Goal: Task Accomplishment & Management: Manage account settings

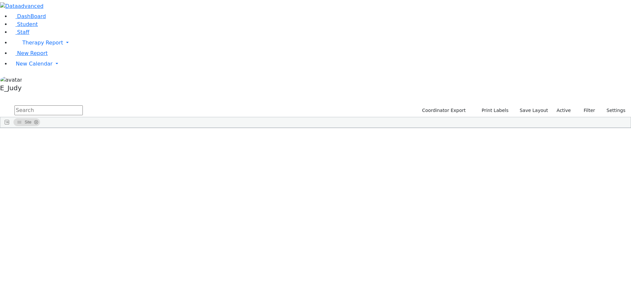
scroll to position [164, 0]
click at [20, 35] on span "Staff" at bounding box center [23, 32] width 12 height 6
click at [26, 27] on span "Student" at bounding box center [27, 24] width 21 height 6
click at [372, 130] on span at bounding box center [368, 132] width 5 height 5
click at [625, 164] on span "button" at bounding box center [627, 166] width 5 height 5
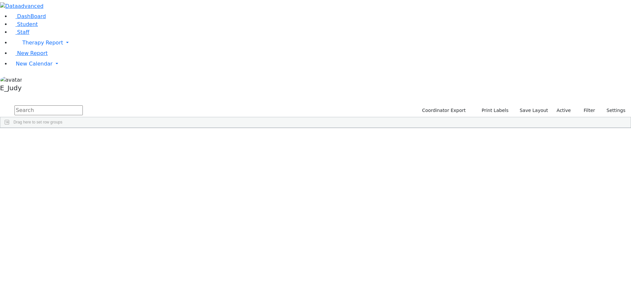
click at [560, 217] on span at bounding box center [562, 219] width 5 height 5
click at [561, 258] on input "checkbox" at bounding box center [563, 260] width 5 height 5
click at [561, 268] on input "checkbox" at bounding box center [563, 270] width 5 height 5
click at [360, 130] on span at bounding box center [357, 132] width 5 height 5
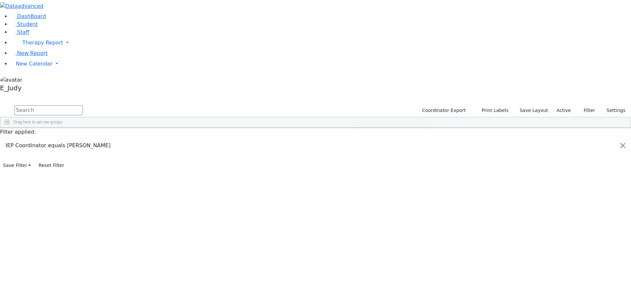
click at [348, 131] on span "Services" at bounding box center [340, 133] width 16 height 5
click at [360, 130] on span at bounding box center [357, 132] width 5 height 5
click at [337, 184] on div "6509379 Friedman Rivky 02/18/2007 Goldberg, Chanie ML Special Class - K12 Kirya…" at bounding box center [279, 175] width 558 height 74
click at [324, 130] on span at bounding box center [321, 132] width 5 height 5
click at [396, 161] on div "6509379 Friedman Rivky 02/18/2007 Goldberg, Chanie ML Special Class - K12 Kirya…" at bounding box center [279, 175] width 558 height 74
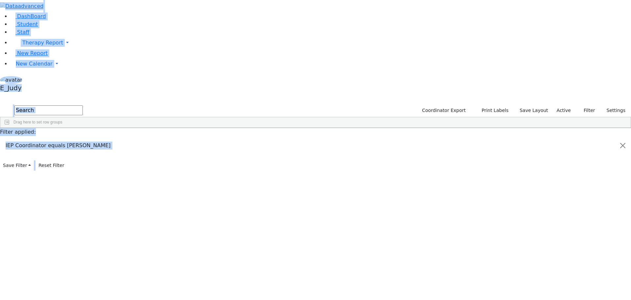
click at [200, 138] on div "6509379 Friedman Rivky 02/18/2007 Goldberg, Chanie ML Special Class - K12 Kirya…" at bounding box center [279, 175] width 558 height 74
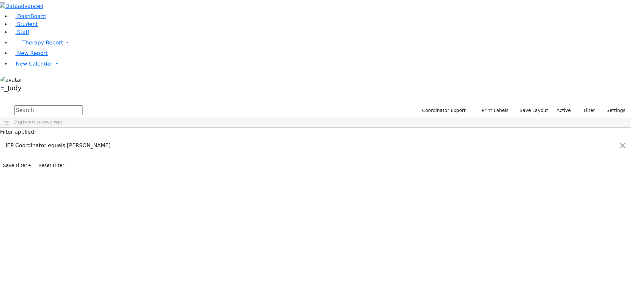
drag, startPoint x: 124, startPoint y: 61, endPoint x: 514, endPoint y: 129, distance: 396.6
click at [474, 138] on div "6509379 Friedman Rivky 02/18/2007 Goldberg, Chanie ML Special Class - K12 Kirya…" at bounding box center [237, 175] width 474 height 74
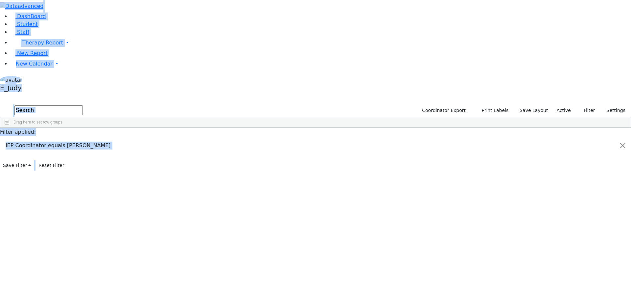
click at [498, 276] on span "Student Info" at bounding box center [465, 280] width 64 height 9
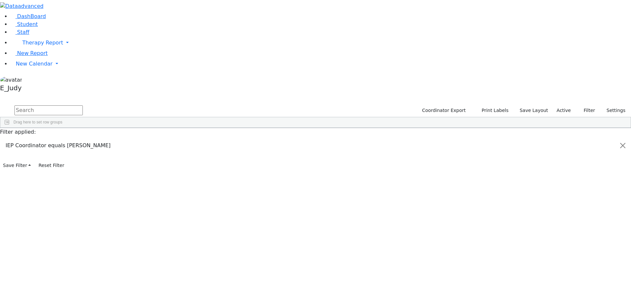
click at [72, 175] on div "Katina" at bounding box center [54, 179] width 37 height 9
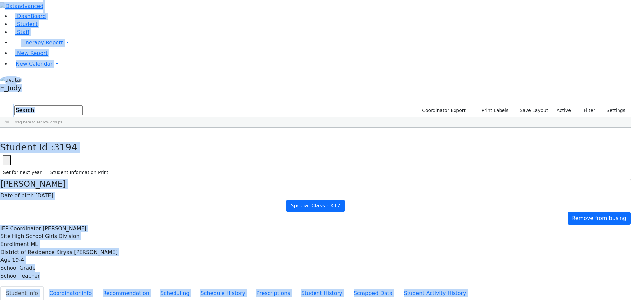
click at [150, 286] on ul "Student info Coordinator info Recommendation Scheduling Schedule History Prescr…" at bounding box center [315, 293] width 631 height 14
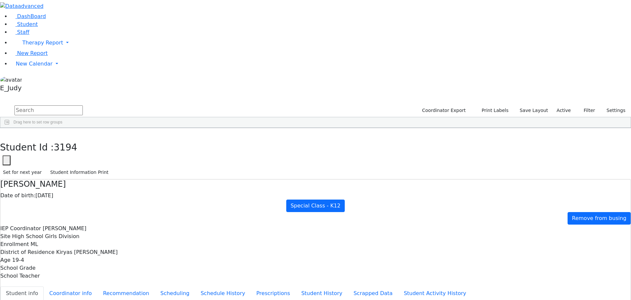
click at [442, 212] on div "Remove from busing" at bounding box center [315, 218] width 631 height 12
click at [113, 168] on div "6509379 Friedman Rivky 02/18/2007 Goldberg, Chanie ML Special Class - K12 Kirya…" at bounding box center [279, 175] width 558 height 74
click at [7, 133] on icon "button" at bounding box center [5, 135] width 4 height 4
click at [72, 157] on div "Hirsch" at bounding box center [54, 161] width 37 height 9
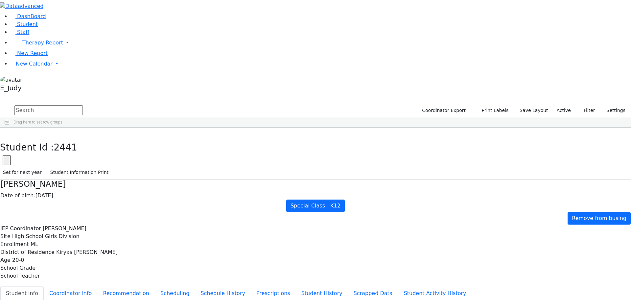
click at [104, 155] on div "6509379 Friedman Rivky 02/18/2007 Goldberg, Chanie ML Special Class - K12 Kirya…" at bounding box center [279, 175] width 558 height 74
click at [3, 133] on use "button" at bounding box center [3, 133] width 0 height 0
click at [367, 170] on div "6509379 Friedman Rivky 02/18/2007 Goldberg, Chanie ML Special Class - K12 Kirya…" at bounding box center [279, 175] width 558 height 74
drag, startPoint x: 125, startPoint y: 58, endPoint x: 527, endPoint y: 129, distance: 408.2
click at [474, 138] on div "6509379 Friedman Rivky 02/18/2007 Goldberg, Chanie ML Special Class - K12 Kirya…" at bounding box center [237, 175] width 474 height 74
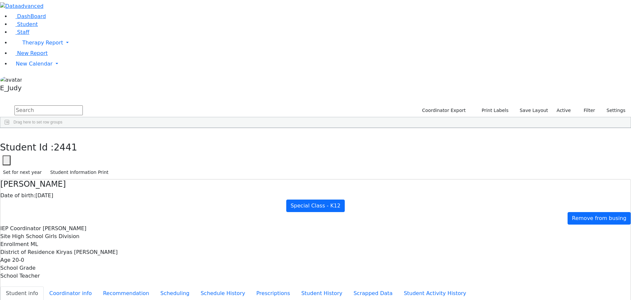
click at [433, 286] on span "Student Info" at bounding box center [400, 290] width 64 height 9
click at [561, 268] on input "checkbox" at bounding box center [563, 270] width 5 height 5
click at [561, 258] on input "checkbox" at bounding box center [563, 260] width 5 height 5
click at [19, 94] on aside "DashBoard Student Staff Therapy Report Student Old Calendar" at bounding box center [315, 47] width 631 height 94
click at [83, 105] on input "text" at bounding box center [48, 110] width 68 height 10
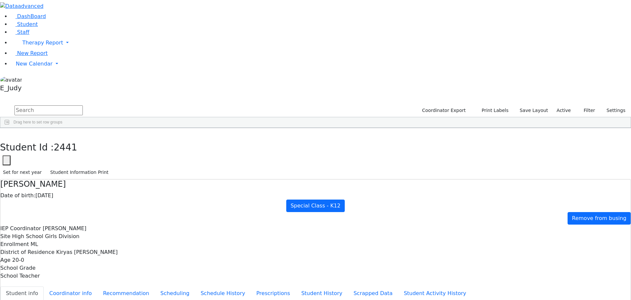
click at [83, 105] on input "text" at bounding box center [48, 110] width 68 height 10
click at [72, 139] on div "DashBoard Student Staff Therapy Report Student Old Calendar Report E_Judy" at bounding box center [315, 265] width 631 height 531
click at [315, 94] on div "Students 491 A 24 K 24 W 24 A 24 K 24 W 24 A" at bounding box center [315, 99] width 631 height 10
click at [441, 94] on div "Students 491 A 24 K 24 W 24 A 24 K 24 W 24 A" at bounding box center [315, 99] width 631 height 10
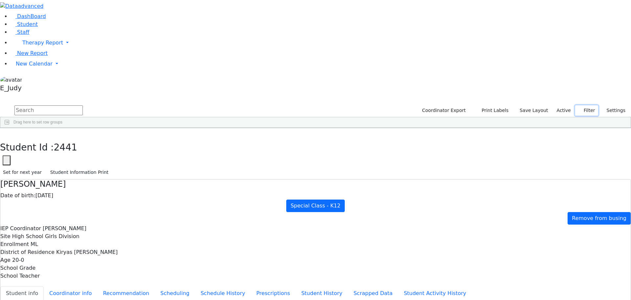
click at [581, 108] on icon "button" at bounding box center [581, 110] width 4 height 4
